Goal: Task Accomplishment & Management: Manage account settings

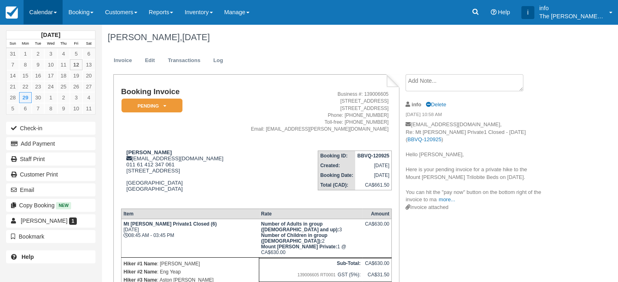
click at [46, 15] on link "Calendar" at bounding box center [43, 12] width 39 height 24
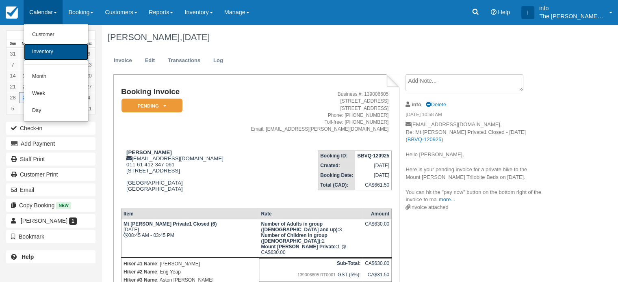
click at [50, 49] on link "Inventory" at bounding box center [56, 51] width 64 height 17
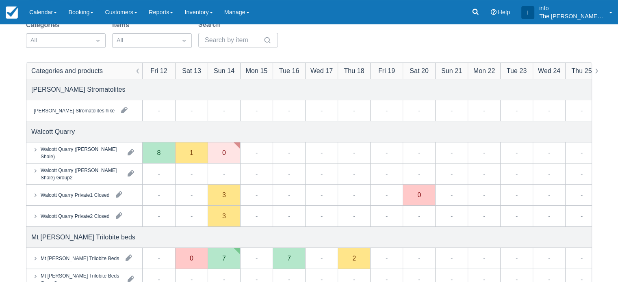
scroll to position [81, 0]
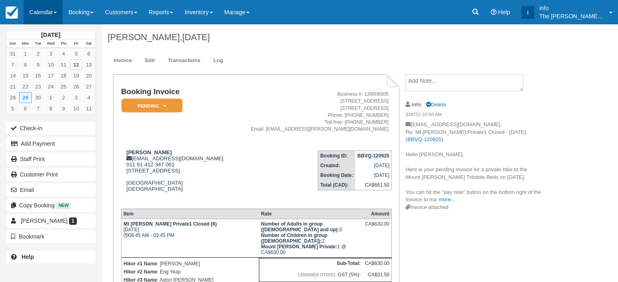
click at [51, 13] on link "Calendar" at bounding box center [43, 12] width 39 height 24
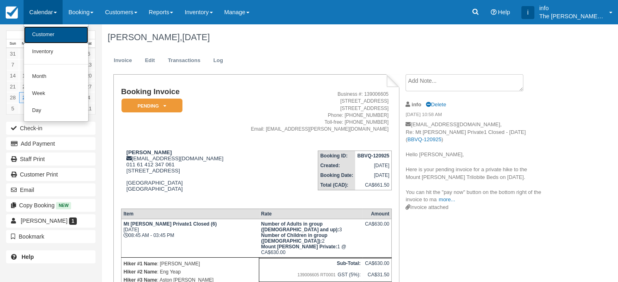
click at [51, 35] on link "Customer" at bounding box center [56, 34] width 64 height 17
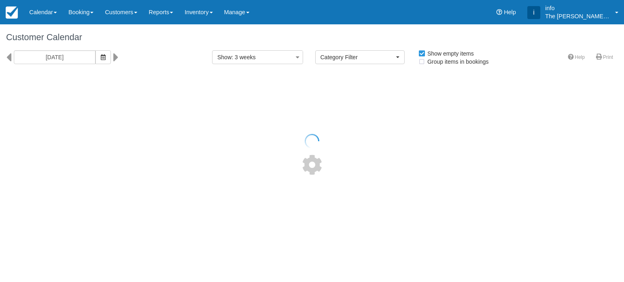
select select
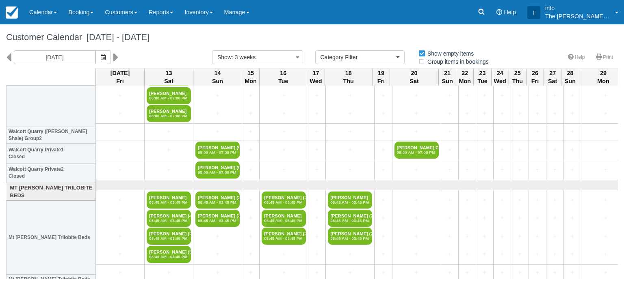
scroll to position [244, 0]
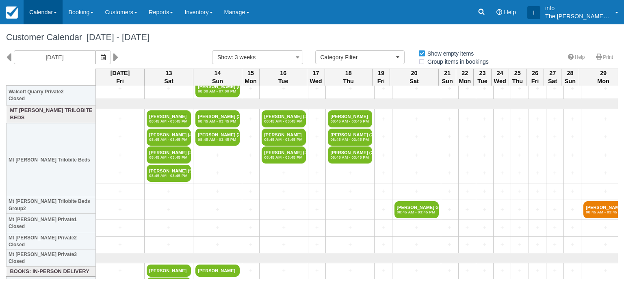
click at [38, 17] on link "Calendar" at bounding box center [43, 12] width 39 height 24
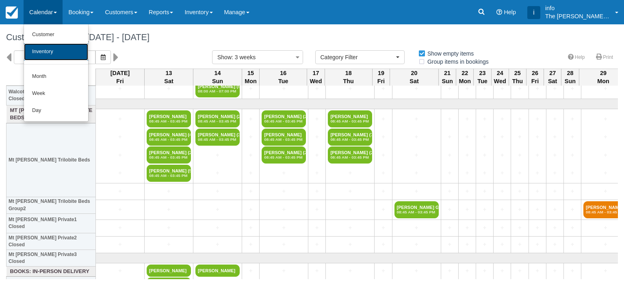
click at [48, 52] on link "Inventory" at bounding box center [56, 51] width 64 height 17
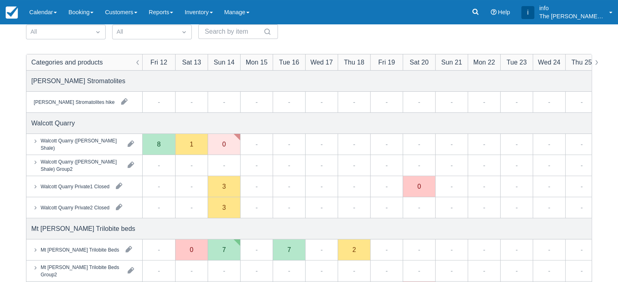
scroll to position [122, 0]
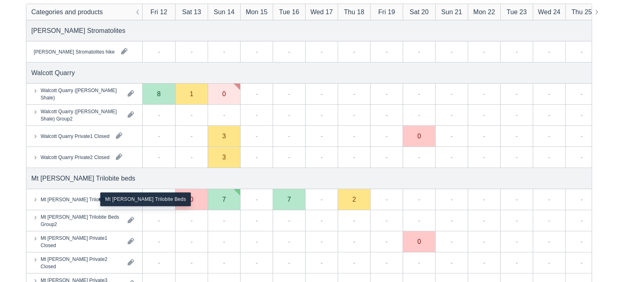
click at [75, 199] on div "Mt [PERSON_NAME] Trilobite Beds" at bounding box center [80, 199] width 78 height 7
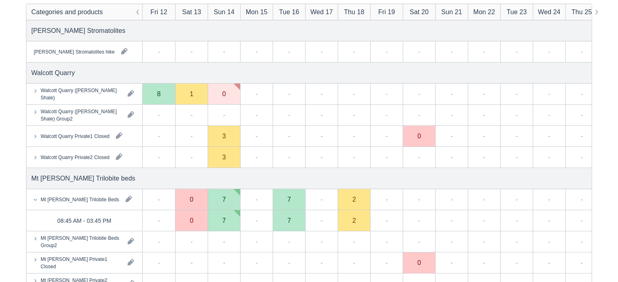
click at [197, 227] on div "0" at bounding box center [191, 220] width 32 height 21
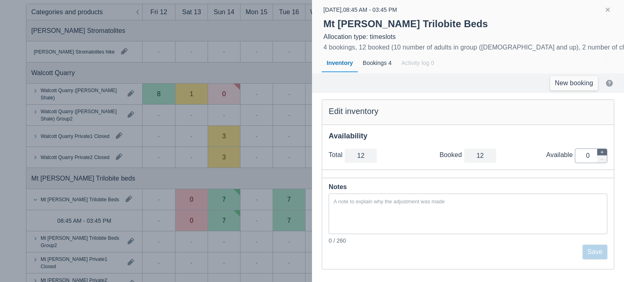
click at [601, 149] on button "button" at bounding box center [602, 152] width 10 height 7
type input "13"
type input "1"
click at [601, 149] on button "button" at bounding box center [602, 152] width 10 height 7
type input "14"
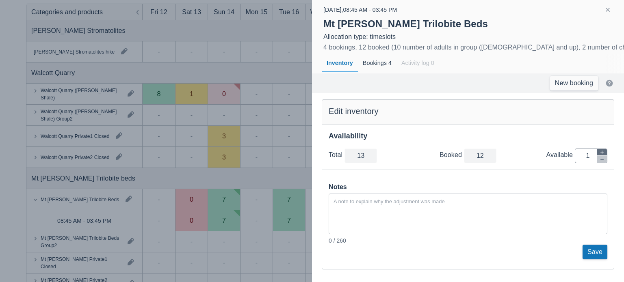
type input "2"
click at [590, 250] on button "Save" at bounding box center [594, 252] width 25 height 15
